Goal: Find specific page/section: Find specific page/section

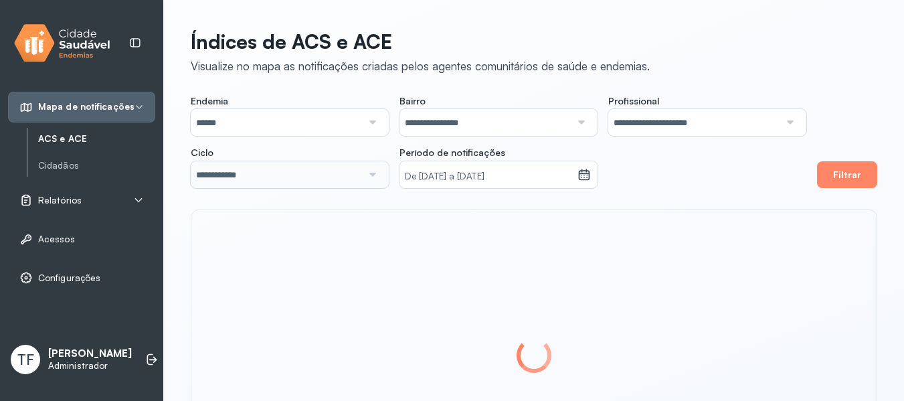
click at [137, 201] on icon at bounding box center [138, 200] width 7 height 4
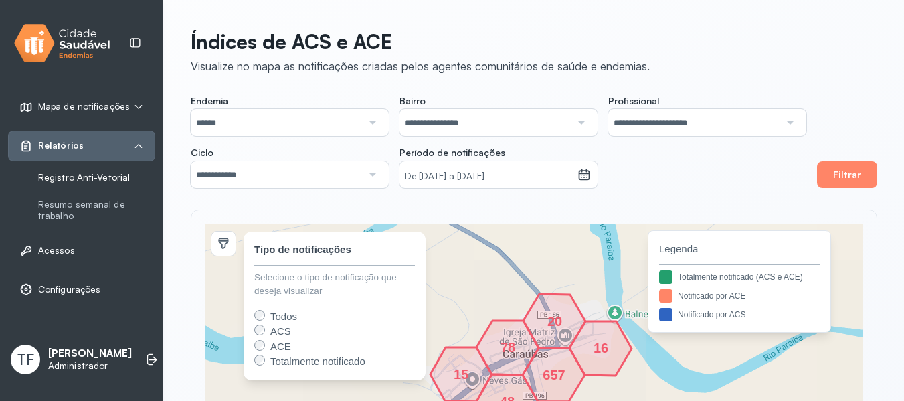
click at [91, 177] on link "Registro Anti-Vetorial" at bounding box center [96, 177] width 117 height 11
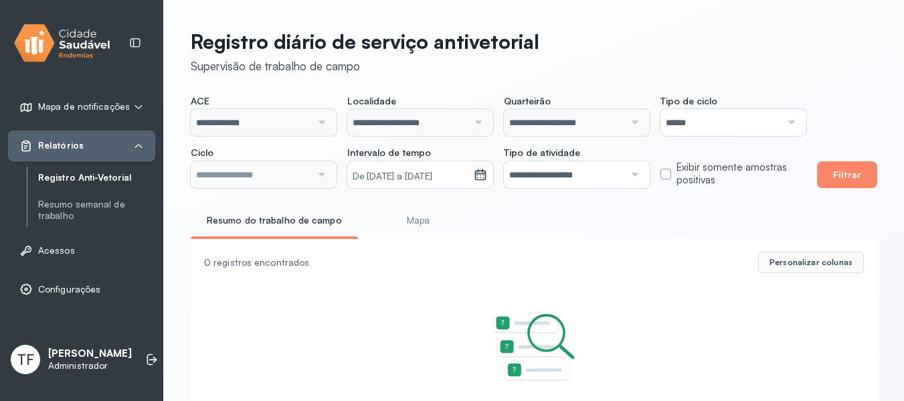
type input "**********"
click at [852, 176] on button "Filtrar" at bounding box center [847, 174] width 60 height 27
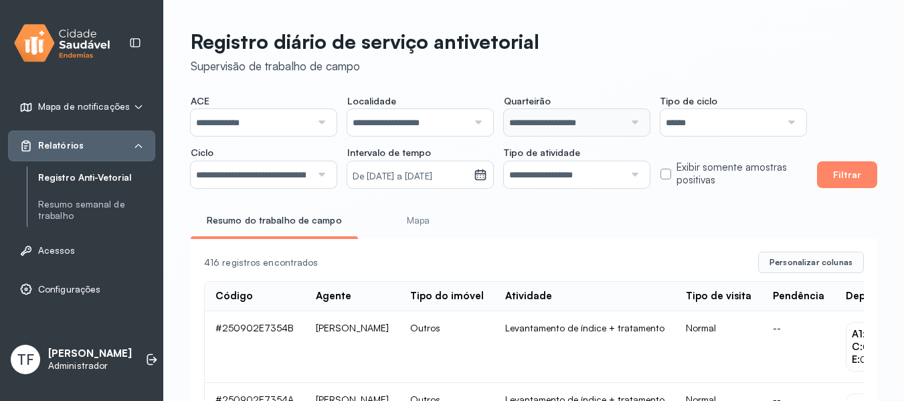
scroll to position [0, 222]
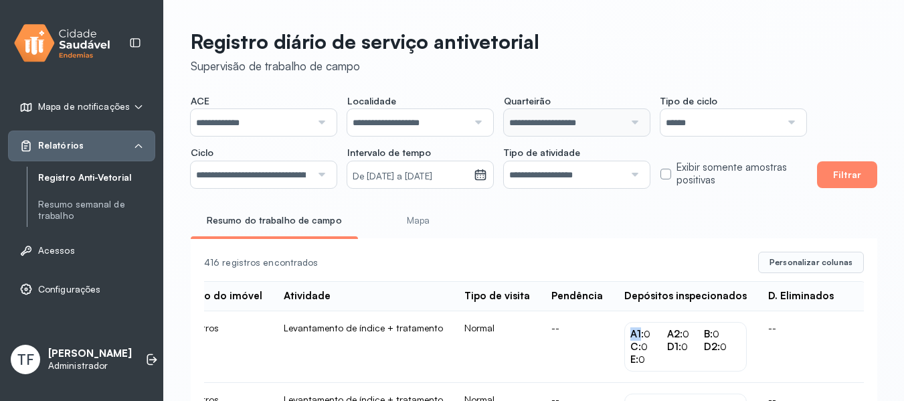
drag, startPoint x: 637, startPoint y: 335, endPoint x: 647, endPoint y: 337, distance: 10.2
click at [644, 337] on span "A1:" at bounding box center [637, 333] width 13 height 13
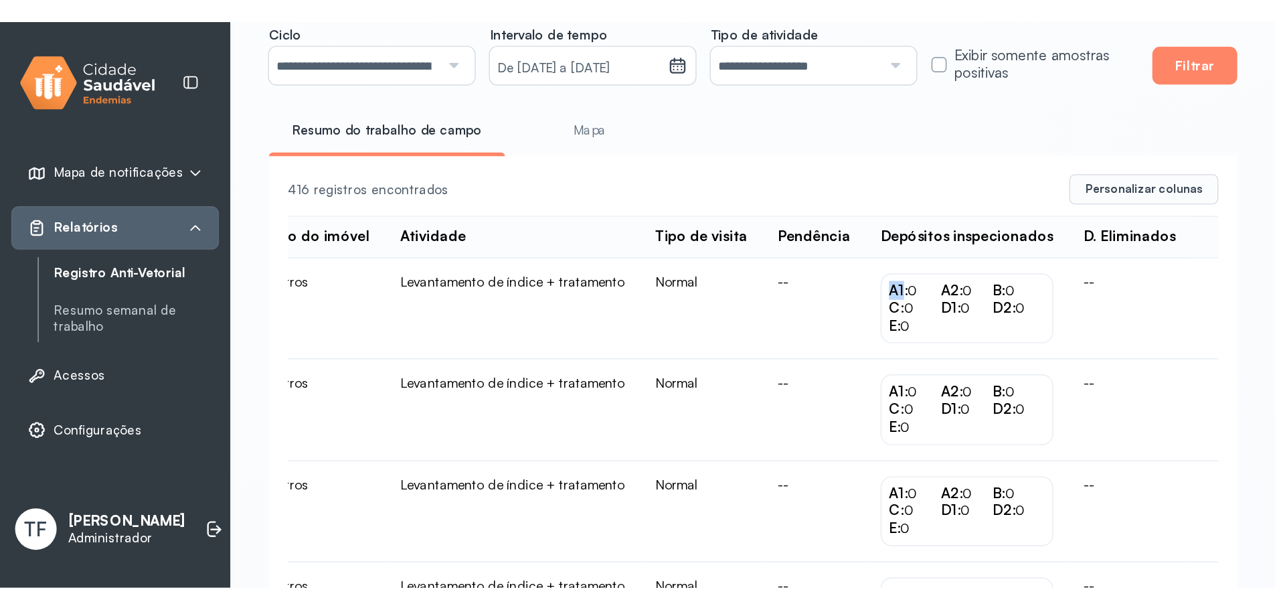
scroll to position [147, 0]
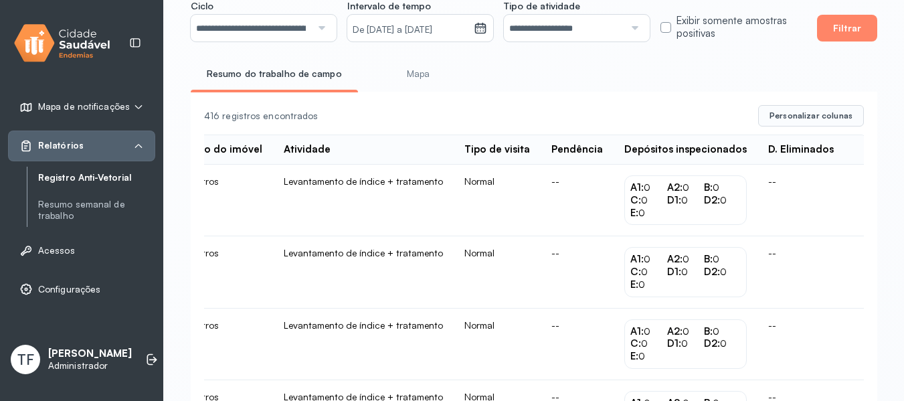
click at [681, 190] on span "A2:" at bounding box center [674, 187] width 15 height 13
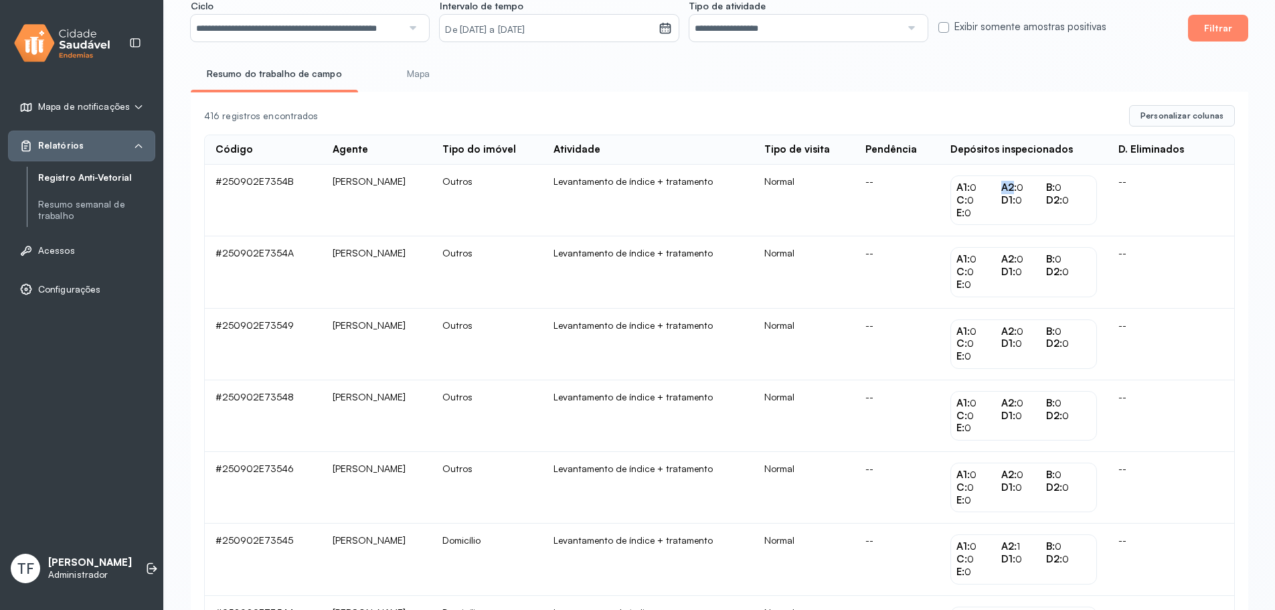
scroll to position [0, 0]
click at [667, 315] on td "Levantamento de índice + tratamento" at bounding box center [648, 345] width 211 height 72
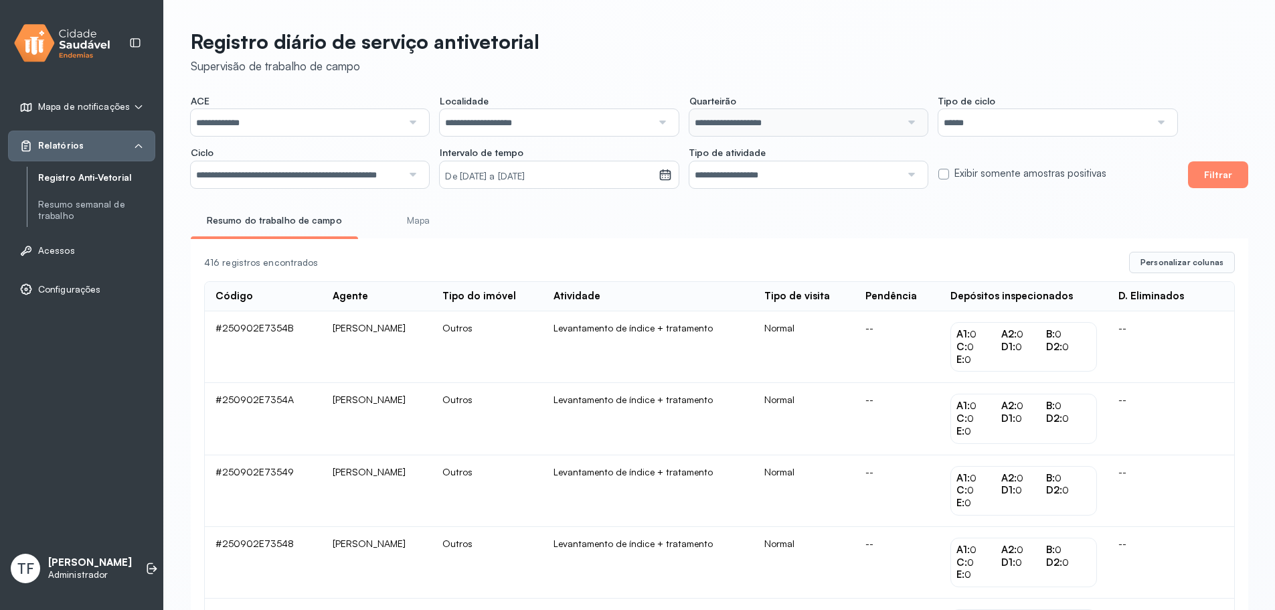
click at [400, 233] on li "Mapa" at bounding box center [418, 225] width 99 height 30
